Goal: Task Accomplishment & Management: Use online tool/utility

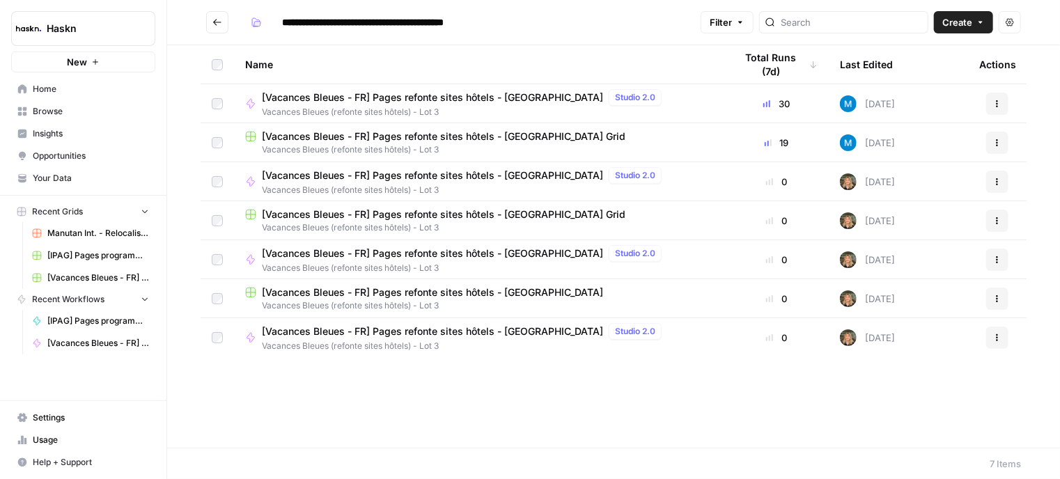
click at [428, 133] on span "[Vacances Bleues - FR] Pages refonte sites hôtels - [GEOGRAPHIC_DATA] Grid" at bounding box center [443, 137] width 363 height 14
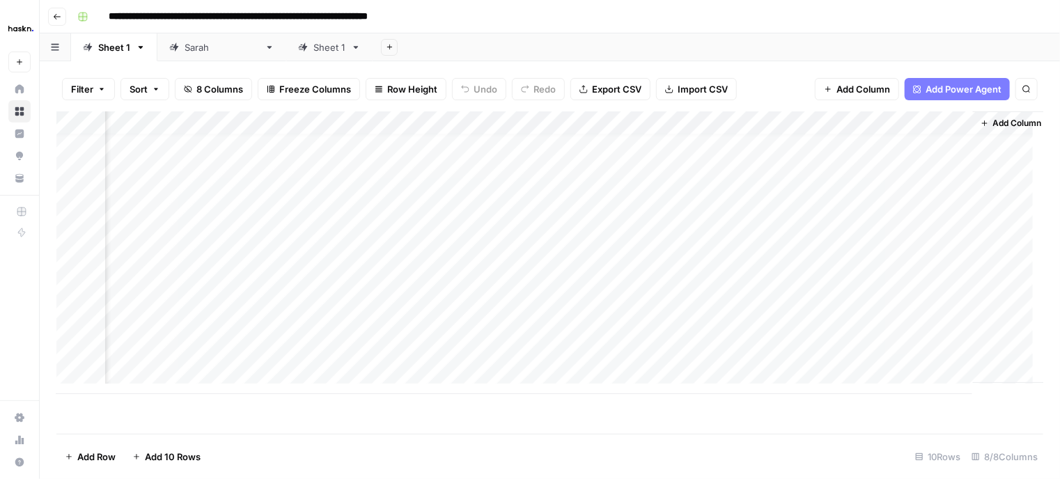
scroll to position [10, 496]
click at [816, 328] on div "Add Column" at bounding box center [549, 252] width 987 height 283
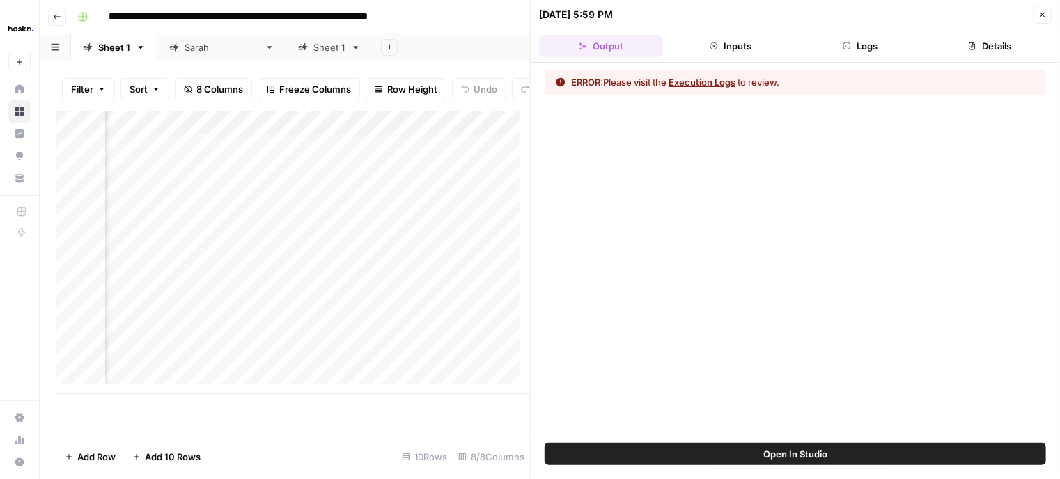
click at [732, 81] on button "Execution Logs" at bounding box center [701, 82] width 67 height 14
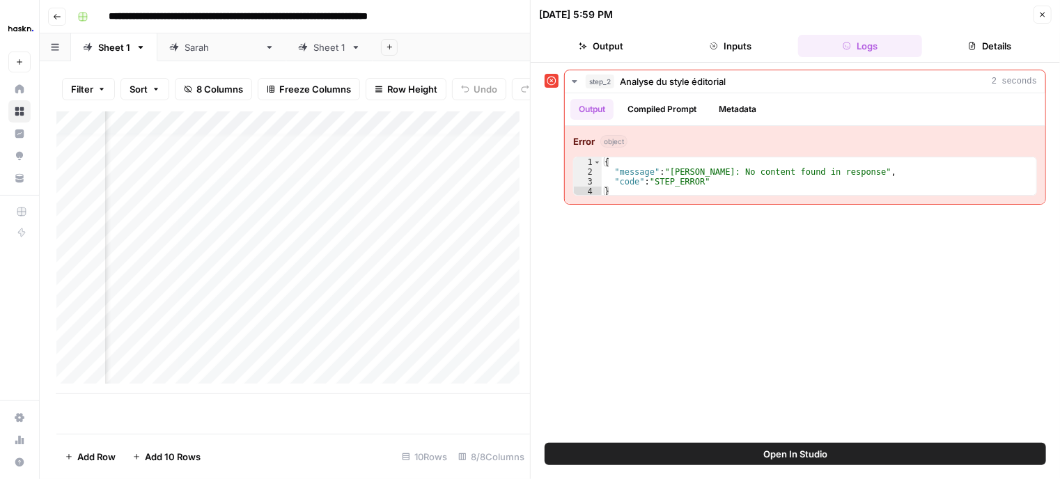
click at [1044, 13] on icon "button" at bounding box center [1042, 14] width 8 height 8
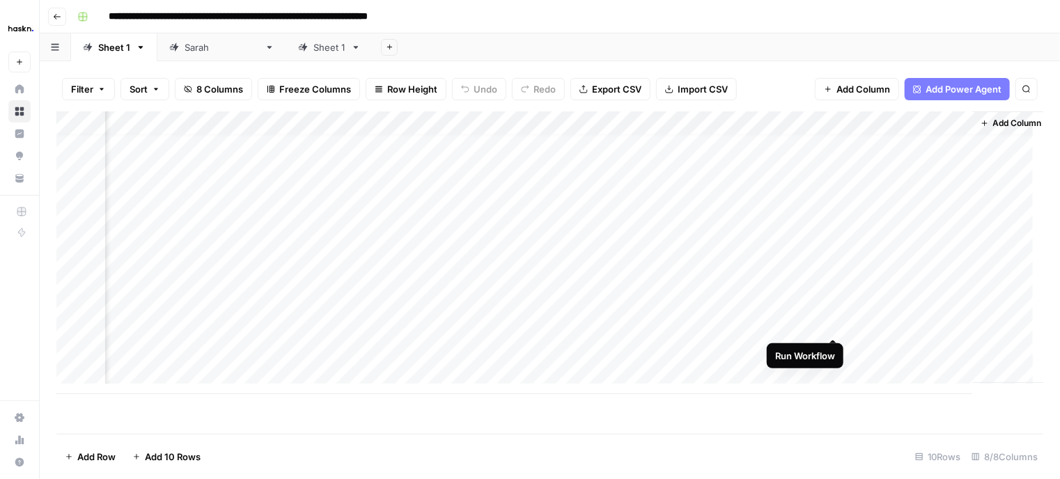
click at [831, 329] on div "Add Column" at bounding box center [549, 252] width 987 height 283
click at [195, 49] on div "[PERSON_NAME]" at bounding box center [222, 47] width 75 height 14
click at [543, 169] on div "Add Column" at bounding box center [549, 264] width 987 height 306
click at [561, 169] on div "Add Column" at bounding box center [549, 264] width 987 height 306
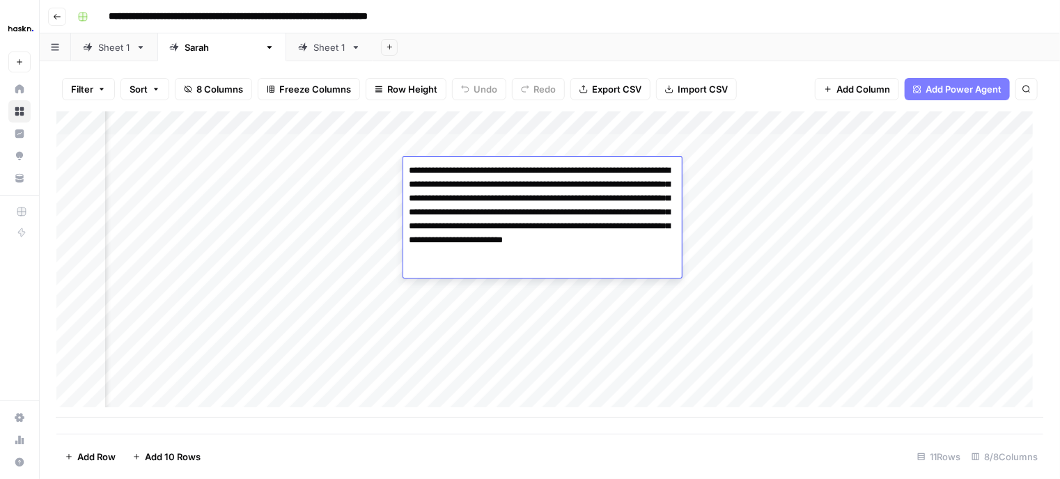
click at [453, 225] on textarea "**********" at bounding box center [542, 212] width 279 height 103
click at [457, 226] on textarea "**********" at bounding box center [542, 212] width 279 height 103
type textarea "**********"
click at [515, 284] on div "Add Column" at bounding box center [549, 264] width 987 height 306
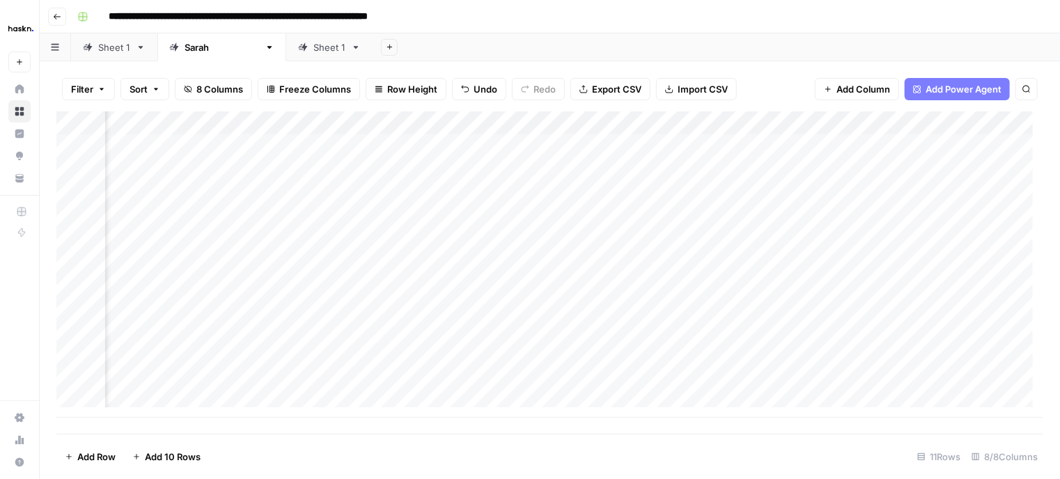
click at [506, 185] on div "Add Column" at bounding box center [549, 264] width 987 height 306
click at [522, 169] on div "Add Column" at bounding box center [549, 264] width 987 height 306
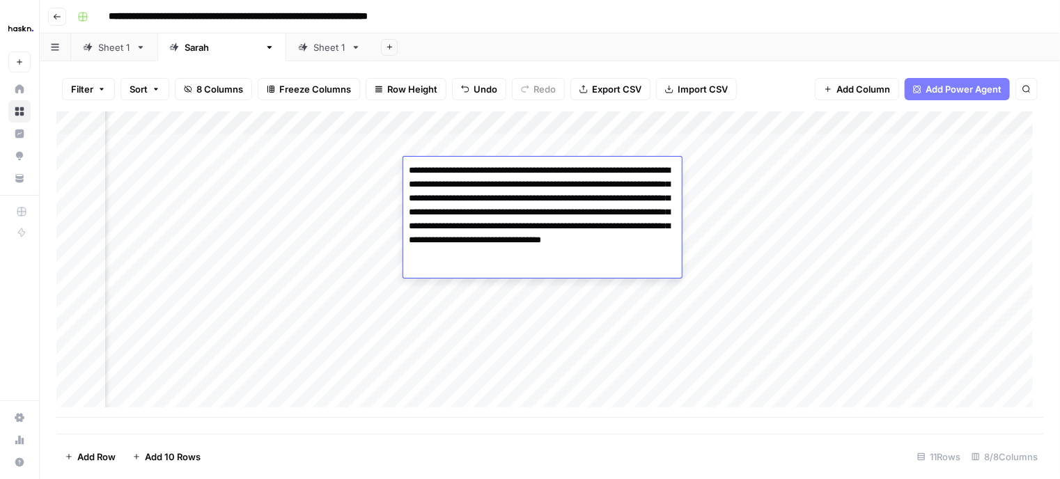
drag, startPoint x: 609, startPoint y: 252, endPoint x: 607, endPoint y: 175, distance: 77.3
click at [607, 175] on textarea "**********" at bounding box center [542, 212] width 279 height 103
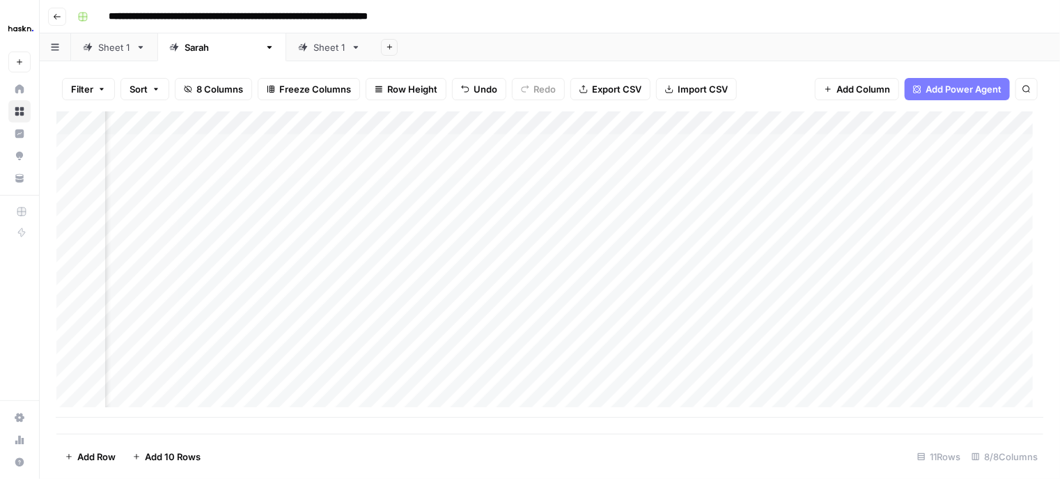
click at [310, 183] on div "Add Column" at bounding box center [549, 264] width 987 height 306
click at [467, 194] on div "Add Column" at bounding box center [549, 264] width 987 height 306
type textarea "**********"
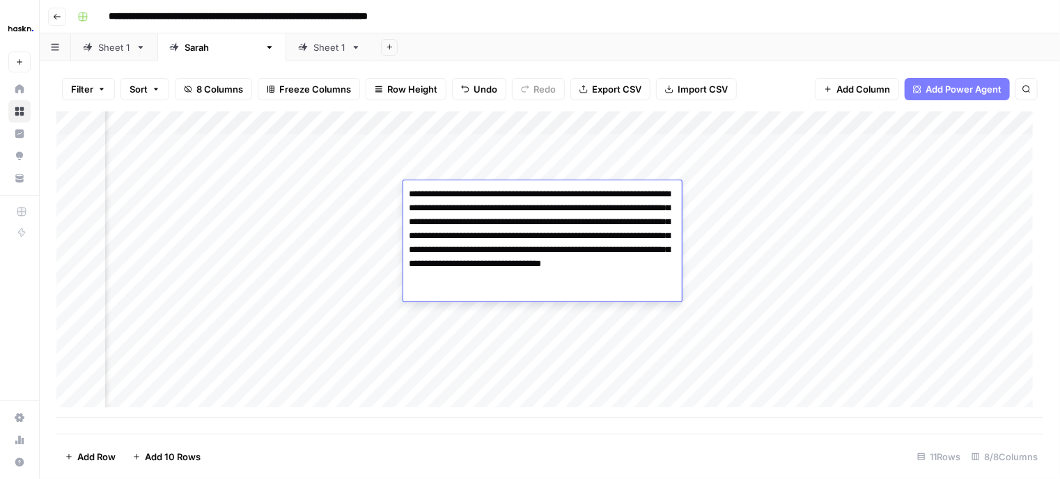
click at [556, 164] on div "Add Column" at bounding box center [549, 264] width 987 height 306
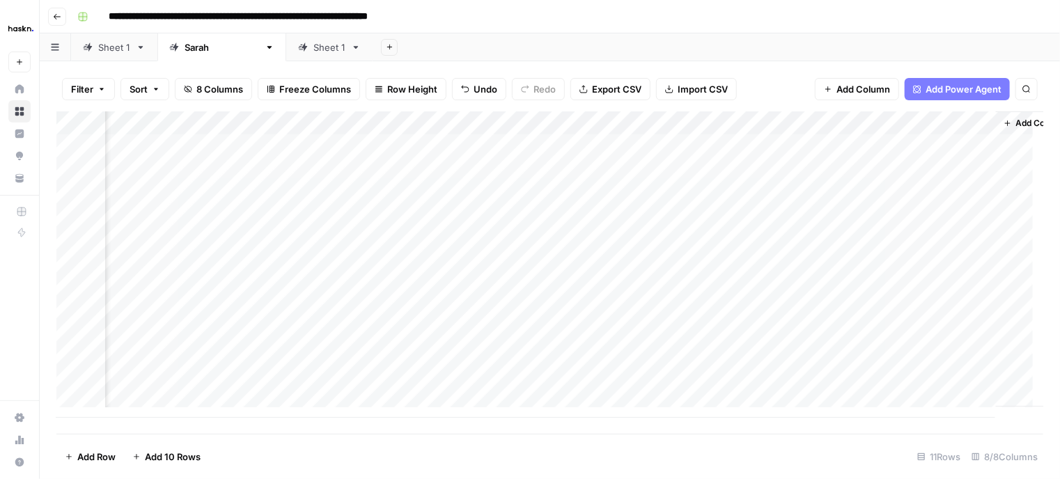
scroll to position [0, 512]
click at [816, 166] on div "Add Column" at bounding box center [549, 264] width 987 height 306
click at [816, 195] on div "Add Column" at bounding box center [549, 264] width 987 height 306
click at [122, 47] on div "Sheet 1" at bounding box center [114, 47] width 32 height 14
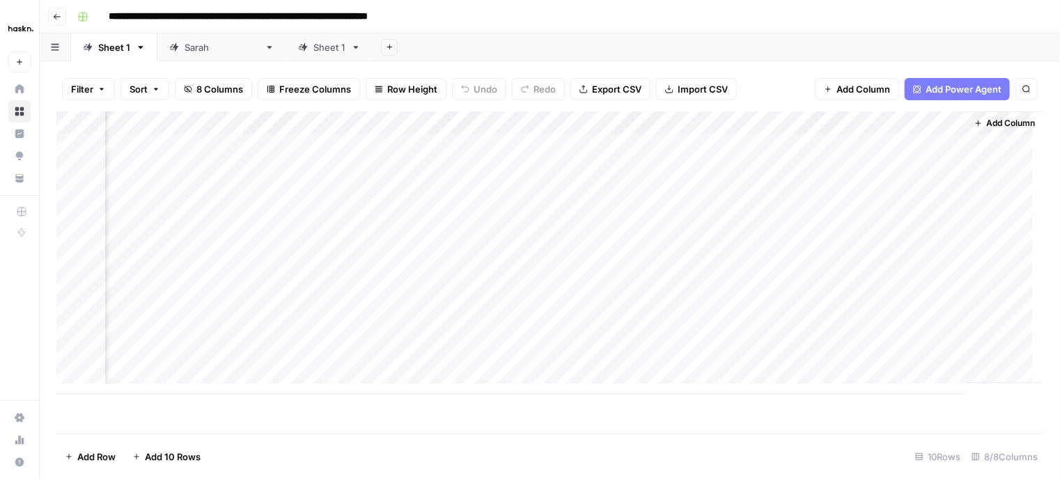
click at [210, 51] on link "[PERSON_NAME]" at bounding box center [221, 47] width 129 height 28
click at [803, 196] on div "Add Column" at bounding box center [549, 264] width 987 height 306
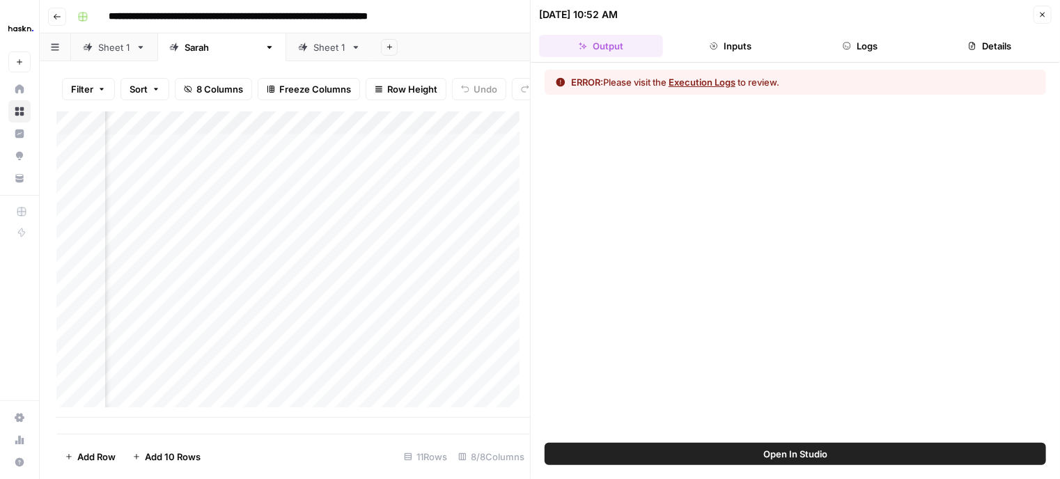
click at [852, 52] on button "Logs" at bounding box center [860, 46] width 124 height 22
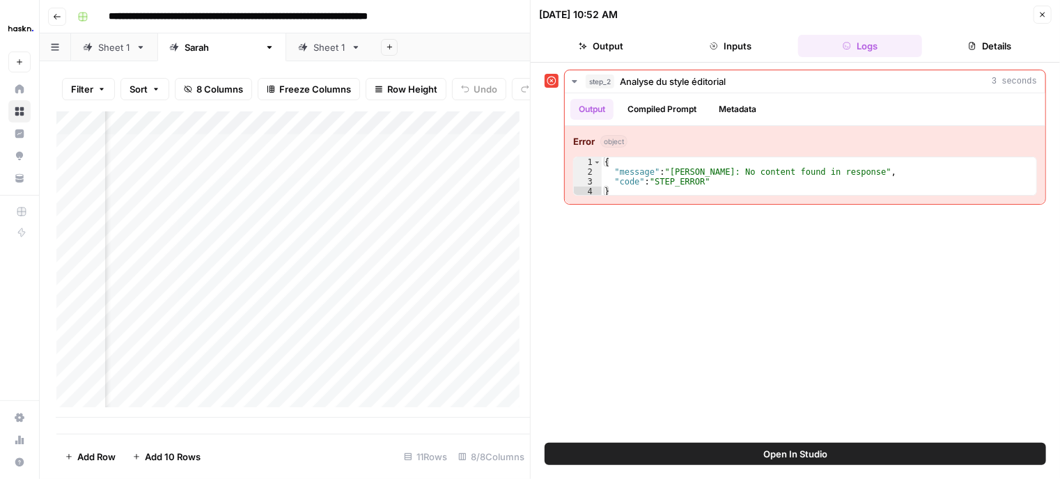
click at [1034, 10] on button "Close" at bounding box center [1042, 15] width 18 height 18
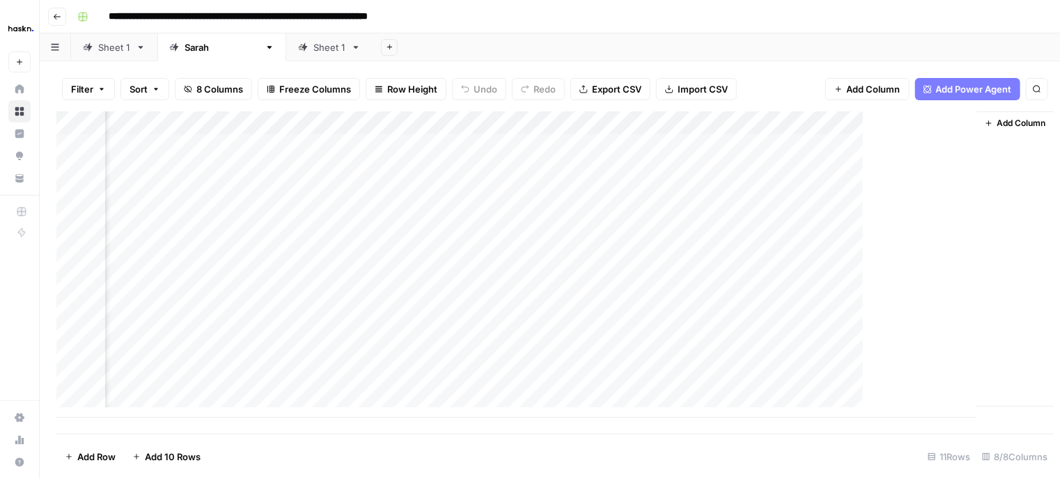
scroll to position [0, 496]
click at [107, 51] on div "Sheet 1" at bounding box center [114, 47] width 32 height 14
click at [205, 52] on div "[PERSON_NAME]" at bounding box center [222, 47] width 75 height 14
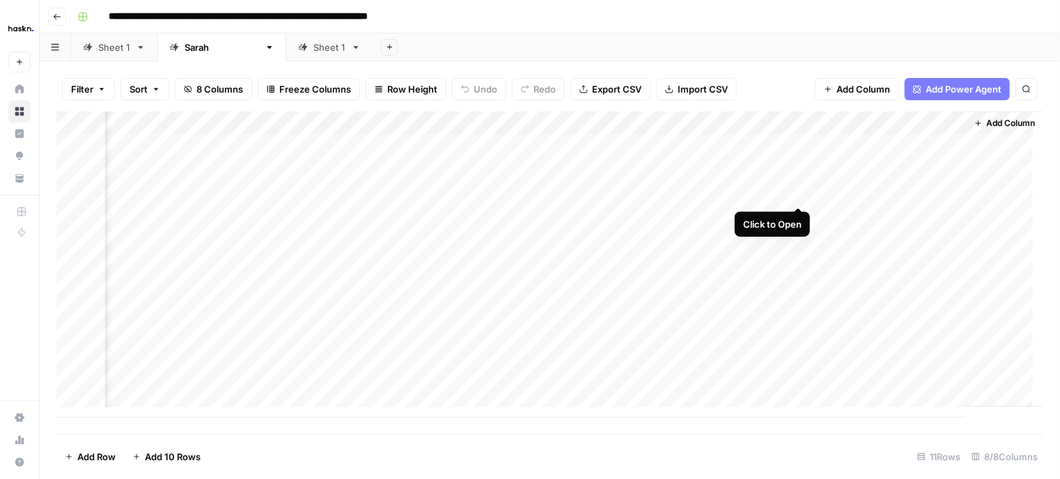
click at [797, 194] on div "Add Column" at bounding box center [549, 264] width 987 height 306
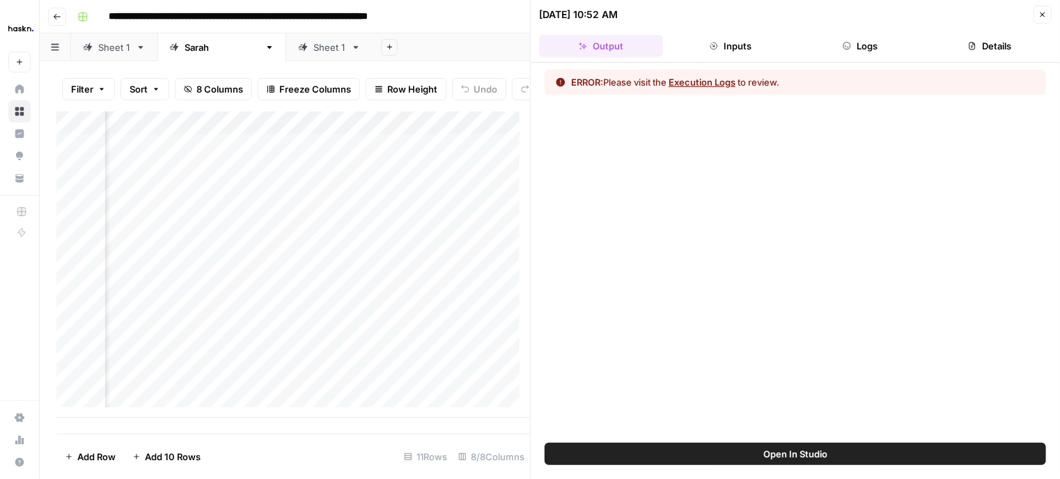
click at [861, 55] on button "Logs" at bounding box center [860, 46] width 124 height 22
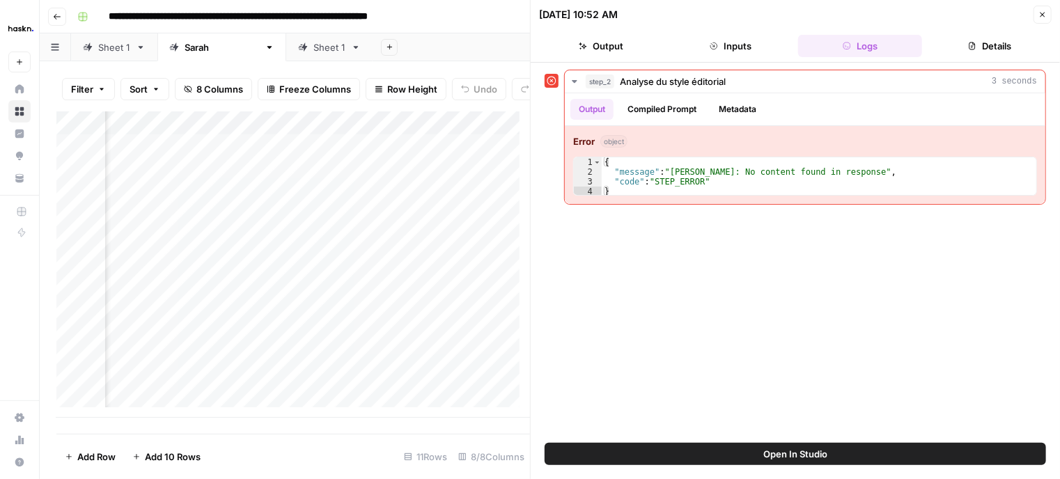
click at [1052, 10] on header "09/04/25 at 10:52 AM Close Output Inputs Logs Details" at bounding box center [795, 31] width 529 height 63
click at [1047, 15] on button "Close" at bounding box center [1042, 15] width 18 height 18
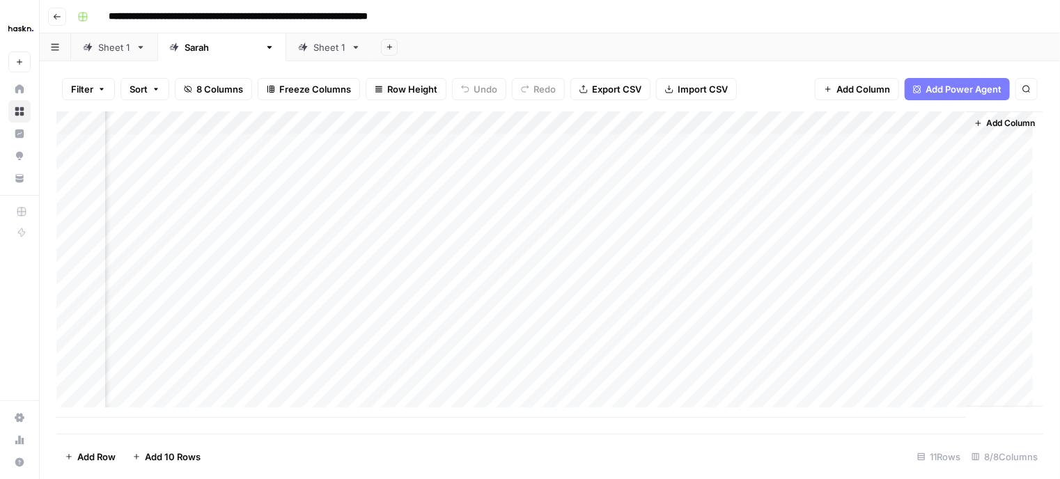
scroll to position [0, 496]
click at [114, 49] on div "Sheet 1" at bounding box center [114, 47] width 32 height 14
click at [937, 287] on div "Add Column" at bounding box center [549, 252] width 987 height 283
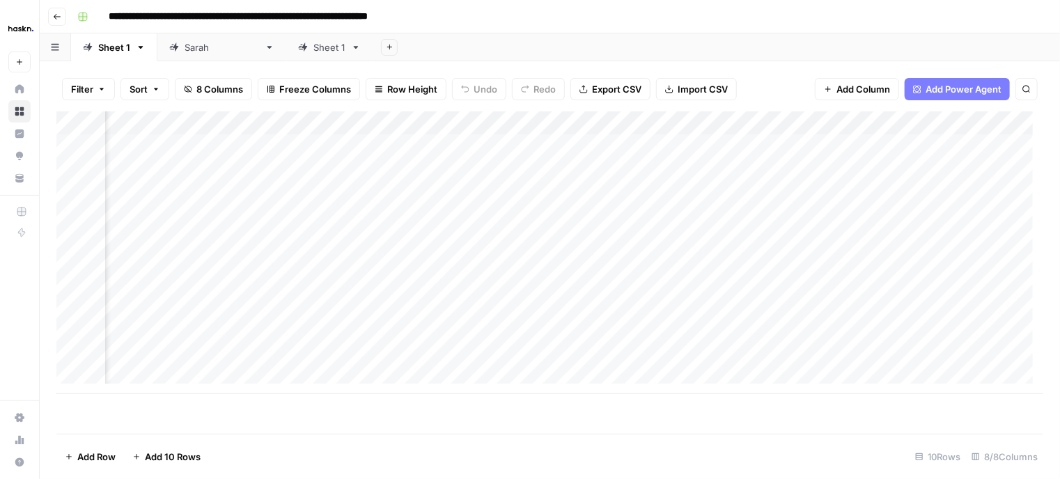
click at [362, 289] on div "Add Column" at bounding box center [549, 252] width 987 height 283
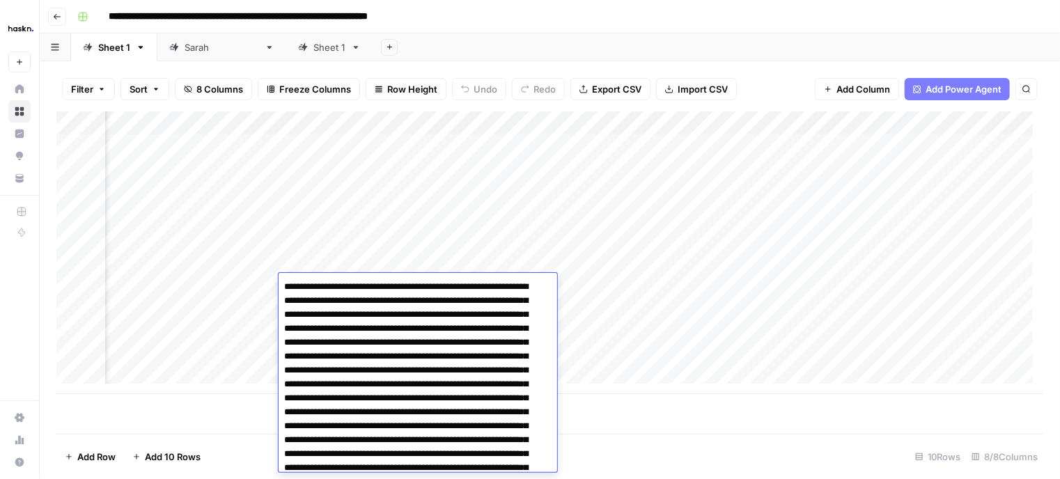
scroll to position [201, 0]
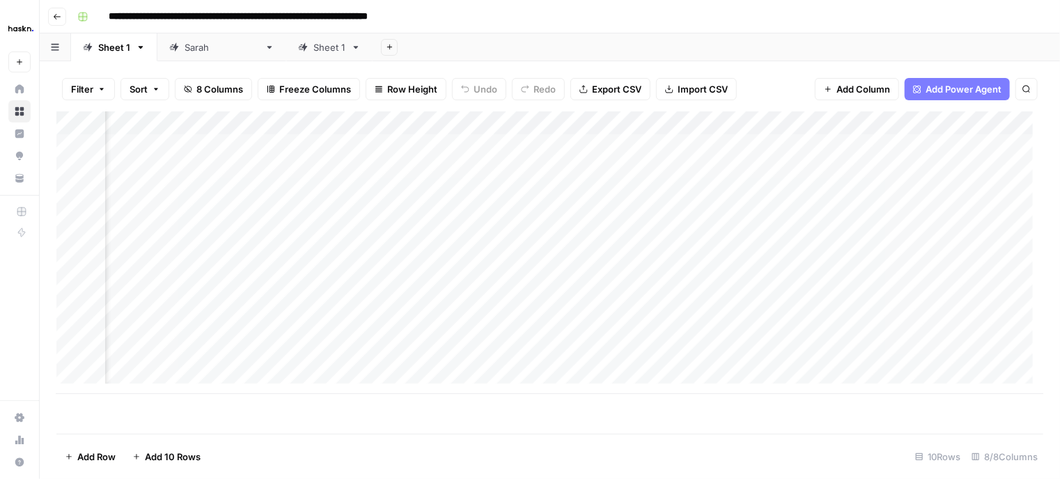
click at [278, 294] on div "Add Column" at bounding box center [549, 252] width 987 height 283
click at [1028, 311] on div "Add Column" at bounding box center [549, 252] width 987 height 283
click at [937, 330] on div "Add Column" at bounding box center [549, 252] width 987 height 283
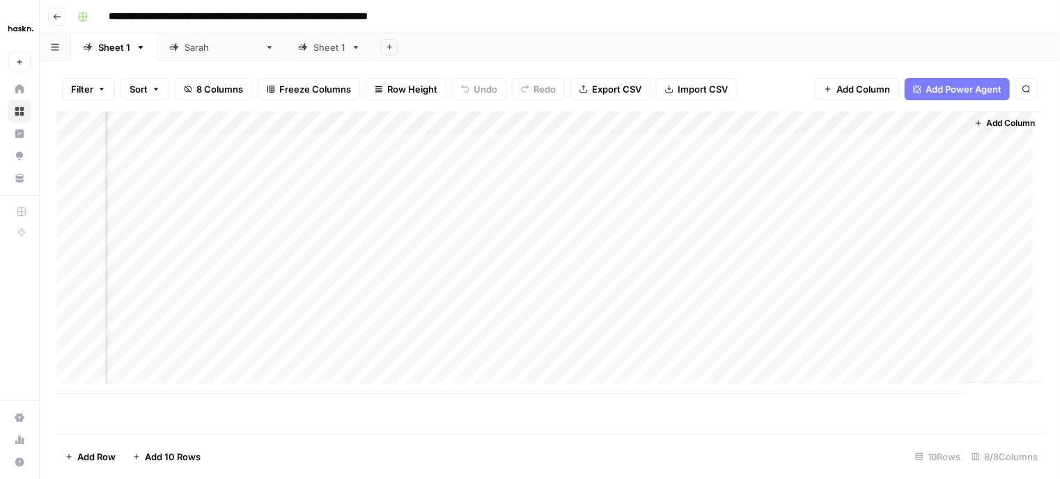
click at [176, 49] on icon at bounding box center [174, 47] width 10 height 10
click at [469, 221] on div "Add Column" at bounding box center [549, 264] width 987 height 306
click at [489, 172] on div "Add Column" at bounding box center [549, 264] width 987 height 306
click at [816, 191] on div "Add Column" at bounding box center [549, 264] width 987 height 306
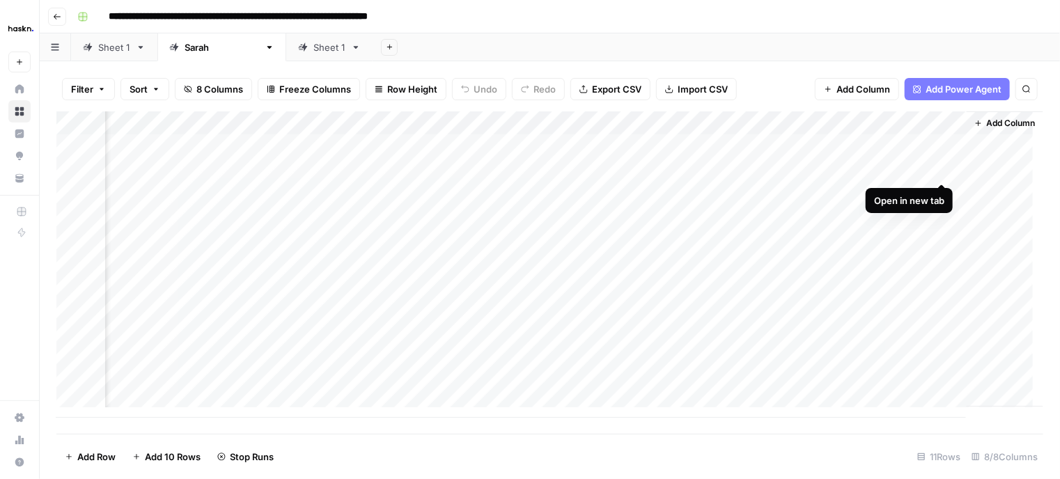
click at [939, 166] on div "Add Column" at bounding box center [549, 264] width 987 height 306
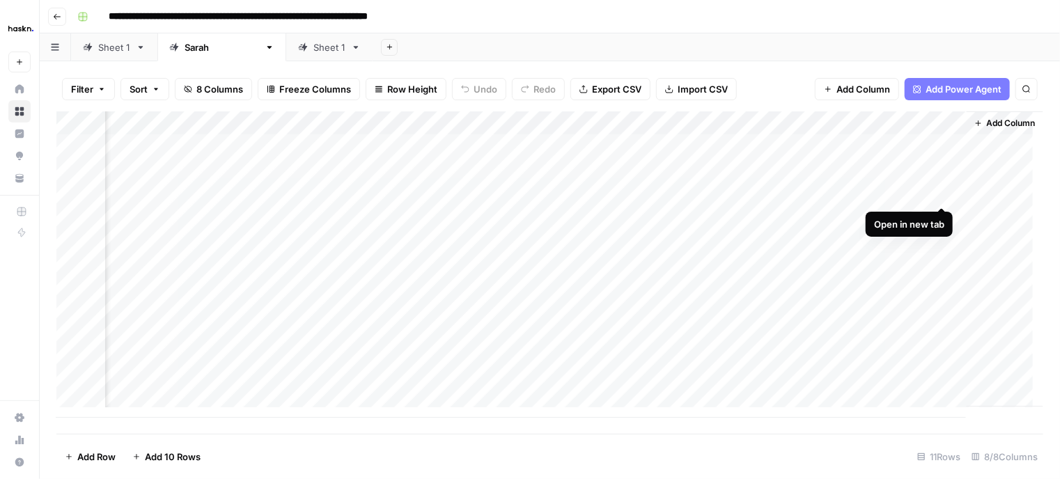
click at [941, 191] on div "Add Column" at bounding box center [549, 264] width 987 height 306
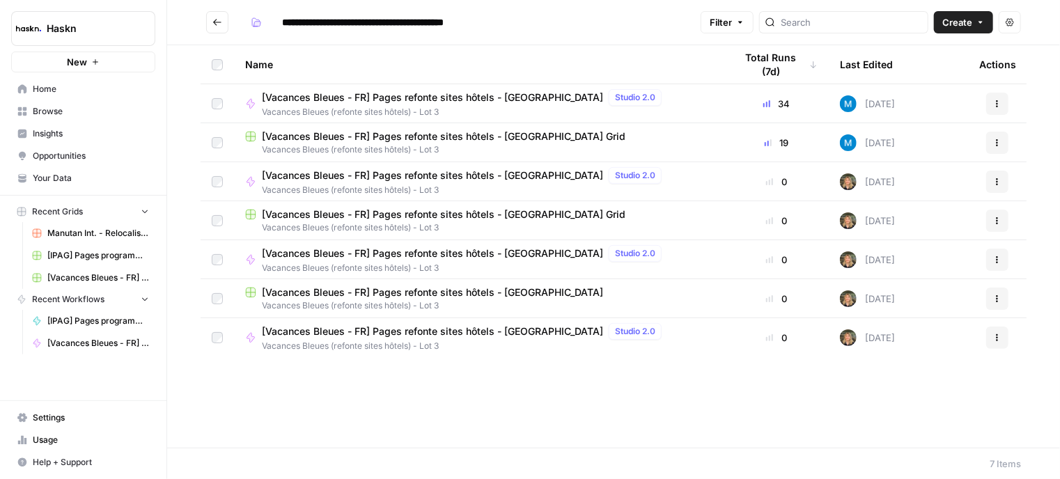
click at [343, 131] on span "[Vacances Bleues - FR] Pages refonte sites hôtels - [GEOGRAPHIC_DATA] Grid" at bounding box center [443, 137] width 363 height 14
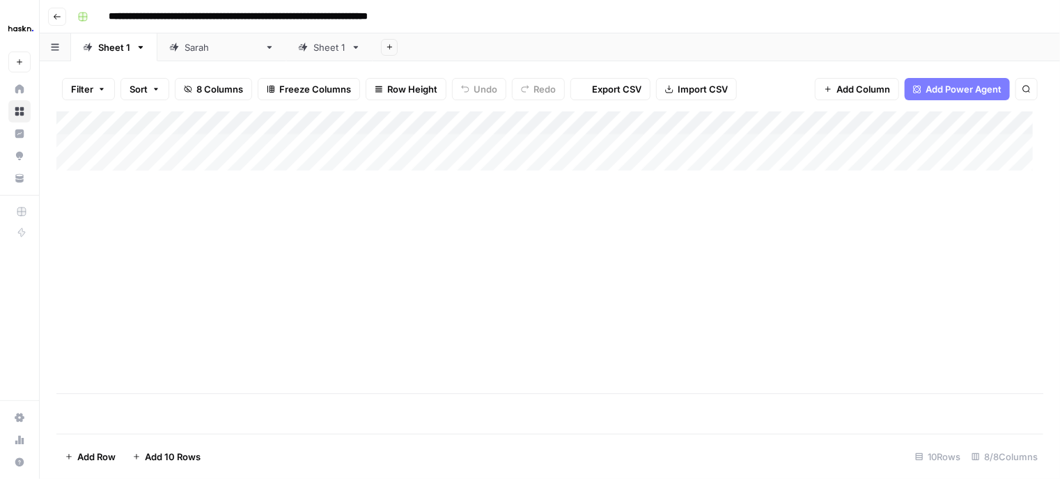
click at [190, 49] on div "[PERSON_NAME]" at bounding box center [222, 47] width 75 height 14
click at [939, 192] on div "Add Column" at bounding box center [549, 264] width 987 height 306
